Goal: Entertainment & Leisure: Consume media (video, audio)

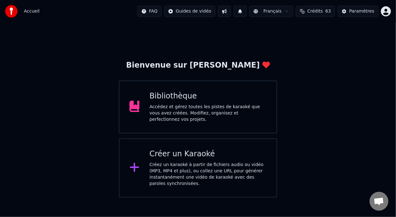
click at [217, 101] on div "Bibliothèque" at bounding box center [208, 96] width 117 height 10
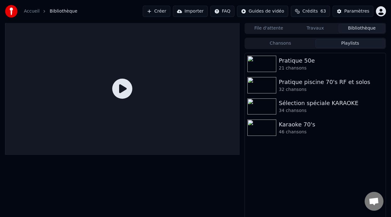
click at [349, 43] on button "Playlists" at bounding box center [350, 43] width 70 height 9
click at [306, 127] on div "Karaoke 70's" at bounding box center [328, 124] width 98 height 9
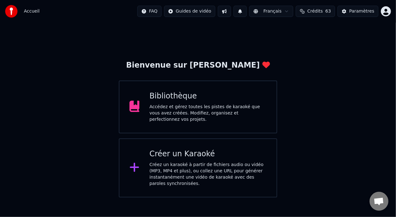
click at [170, 103] on div "Bibliothèque Accédez et gérez toutes les pistes de karaoké que vous avez créées…" at bounding box center [208, 106] width 117 height 31
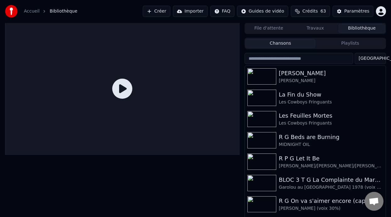
click at [351, 44] on button "Playlists" at bounding box center [350, 43] width 70 height 9
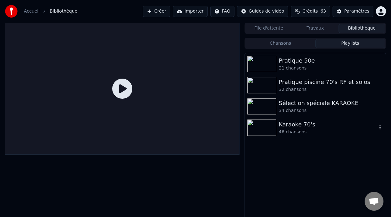
click at [303, 129] on div "46 chansons" at bounding box center [328, 132] width 98 height 6
